Goal: Task Accomplishment & Management: Check status

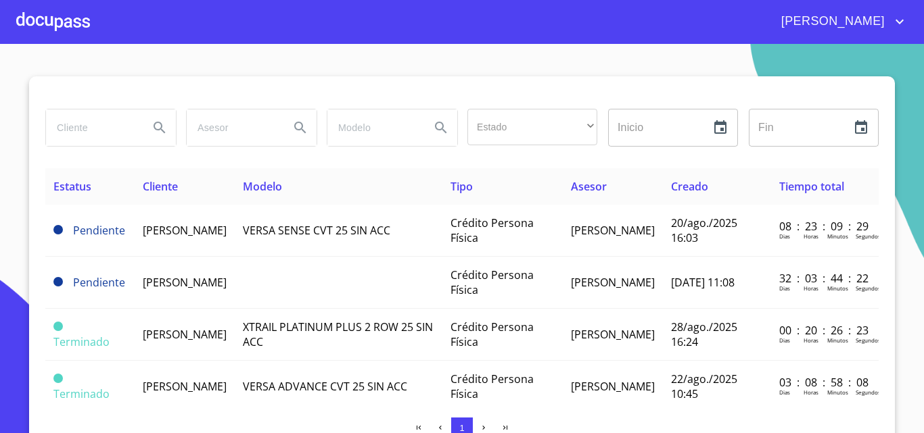
click at [471, 415] on div "Estado ​ ​ Inicio ​ Fin ​ Estatus Cliente Modelo Tipo Asesor Creado Tiempo tota…" at bounding box center [462, 260] width 866 height 369
click at [473, 419] on button "button" at bounding box center [484, 429] width 22 height 22
click at [467, 415] on div "Estado ​ ​ Inicio ​ Fin ​ Estatus Cliente Modelo Tipo Asesor Creado Tiempo tota…" at bounding box center [462, 260] width 866 height 369
click at [458, 417] on div "Estado ​ ​ Inicio ​ Fin ​ Estatus Cliente Modelo Tipo Asesor Creado Tiempo tota…" at bounding box center [462, 260] width 866 height 369
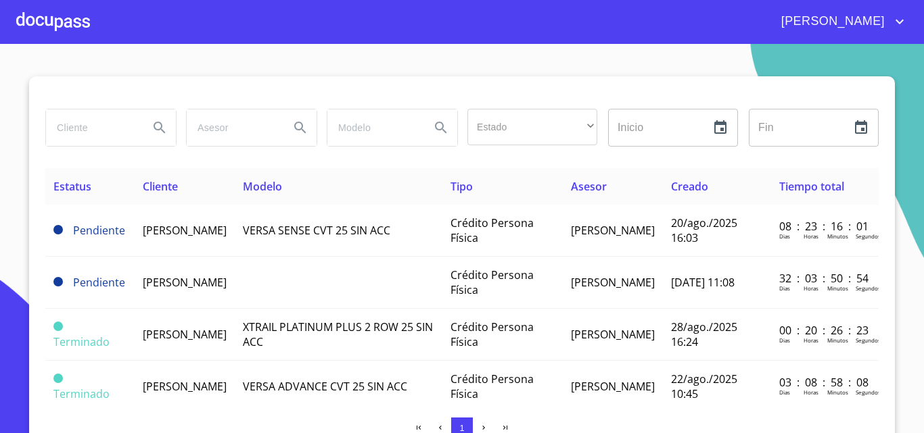
click at [471, 416] on div "Estado ​ ​ Inicio ​ Fin ​ Estatus Cliente Modelo Tipo Asesor Creado Tiempo tota…" at bounding box center [462, 260] width 866 height 369
drag, startPoint x: 471, startPoint y: 416, endPoint x: 561, endPoint y: 430, distance: 91.0
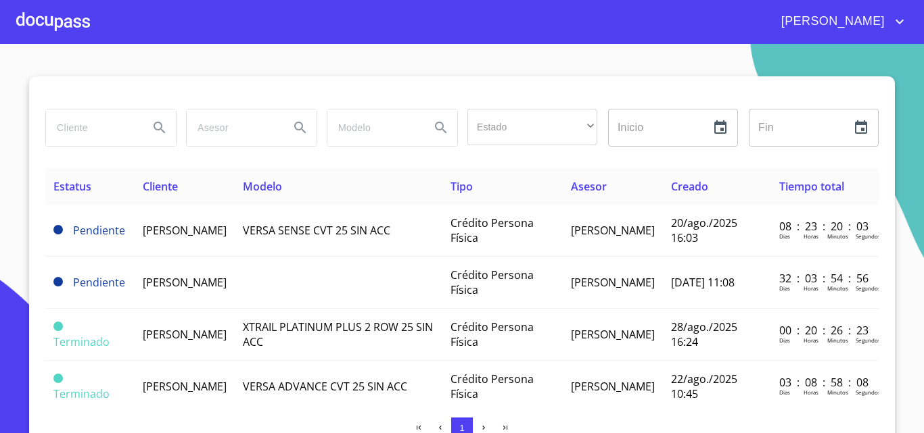
click at [561, 430] on div "1" at bounding box center [461, 429] width 833 height 22
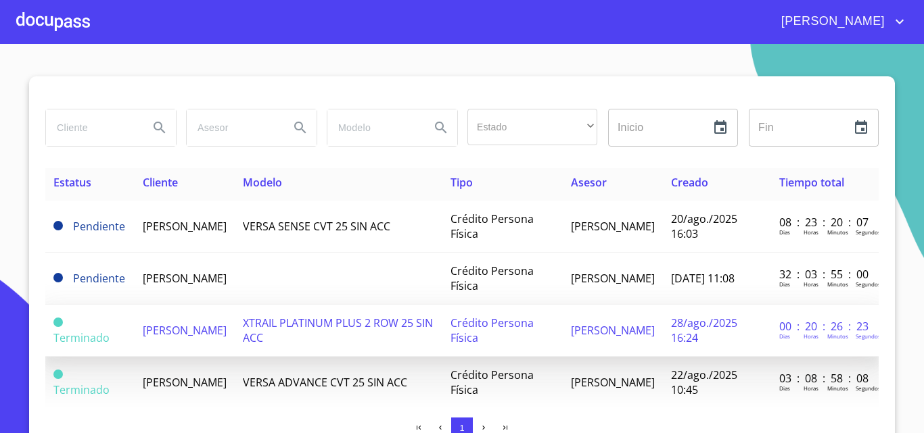
scroll to position [194, 0]
